Goal: Information Seeking & Learning: Learn about a topic

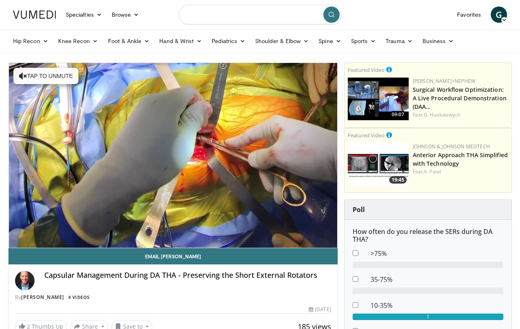
click at [202, 21] on input "Search topics, interventions" at bounding box center [260, 15] width 163 height 20
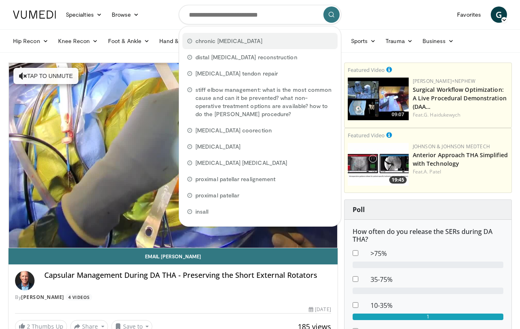
click at [200, 40] on span "chronic patellar dislocation" at bounding box center [229, 41] width 67 height 8
type input "**********"
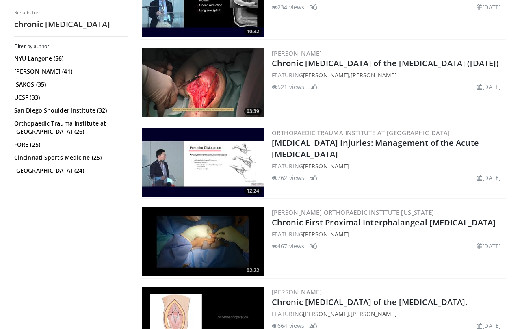
scroll to position [1638, 0]
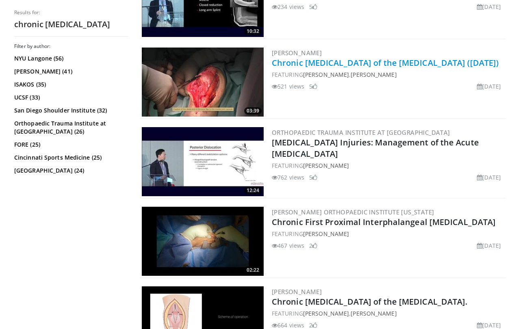
click at [276, 62] on link "Chronic Dislocation of the Patella (7 Years Ago)" at bounding box center [385, 62] width 227 height 11
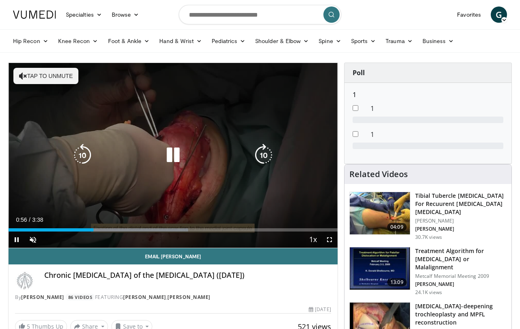
click at [165, 148] on icon "Video Player" at bounding box center [173, 155] width 23 height 23
click at [169, 153] on icon "Video Player" at bounding box center [173, 155] width 23 height 23
click at [38, 77] on button "Tap to unmute" at bounding box center [45, 76] width 65 height 16
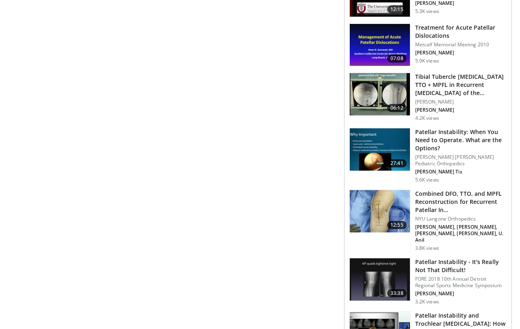
scroll to position [597, 0]
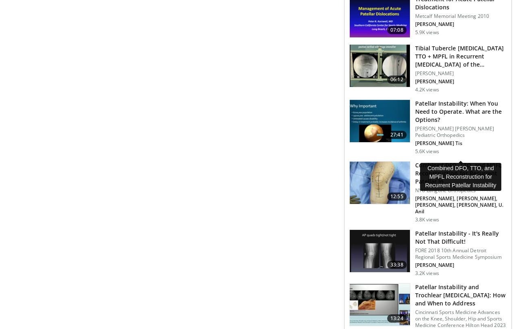
click at [441, 161] on h3 "Combined DFO, TTO, and MPFL Reconstruction for Recurrent Patellar In…" at bounding box center [460, 173] width 91 height 24
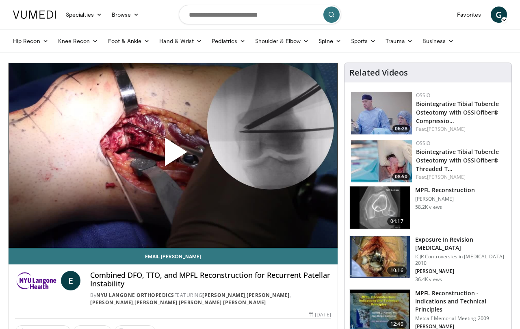
click at [173, 155] on span "Video Player" at bounding box center [173, 155] width 0 height 0
